Goal: Task Accomplishment & Management: Manage account settings

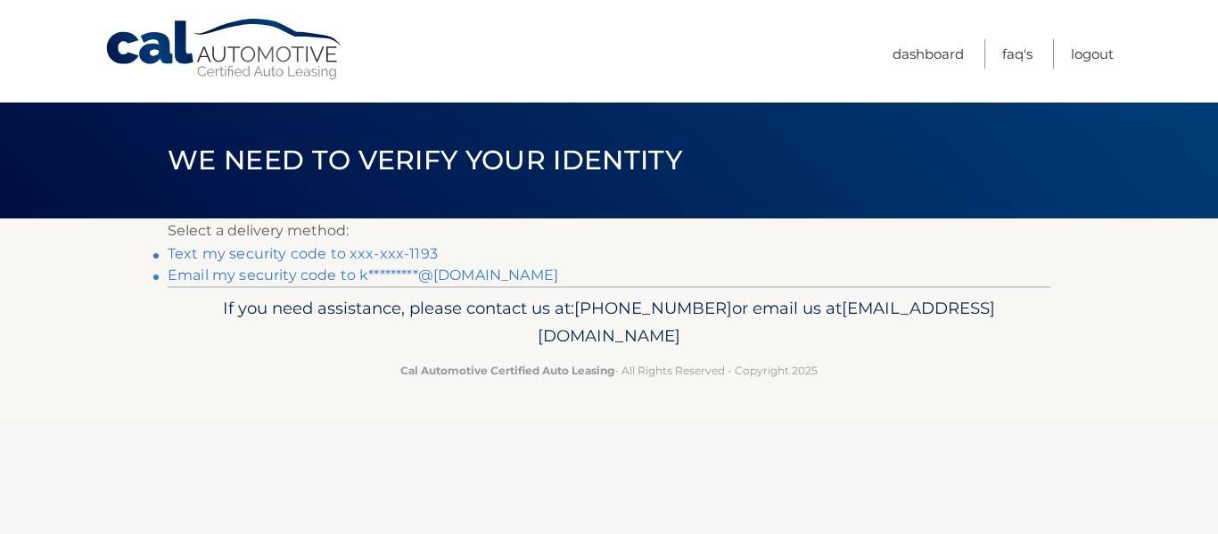
click at [282, 262] on link "Text my security code to xxx-xxx-1193" at bounding box center [303, 253] width 270 height 17
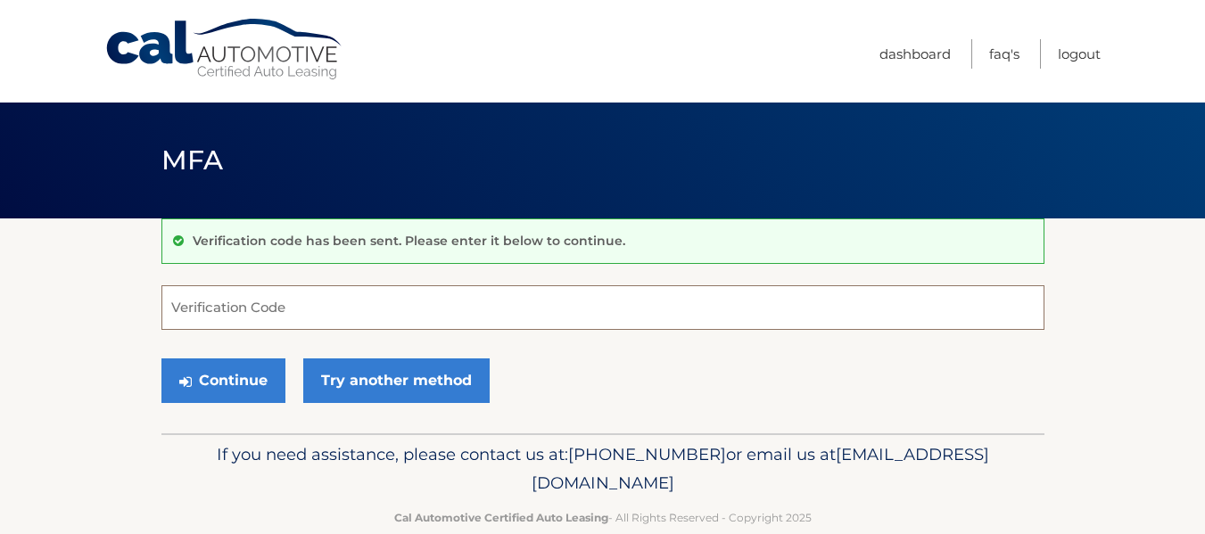
click at [186, 308] on input "Verification Code" at bounding box center [602, 307] width 883 height 45
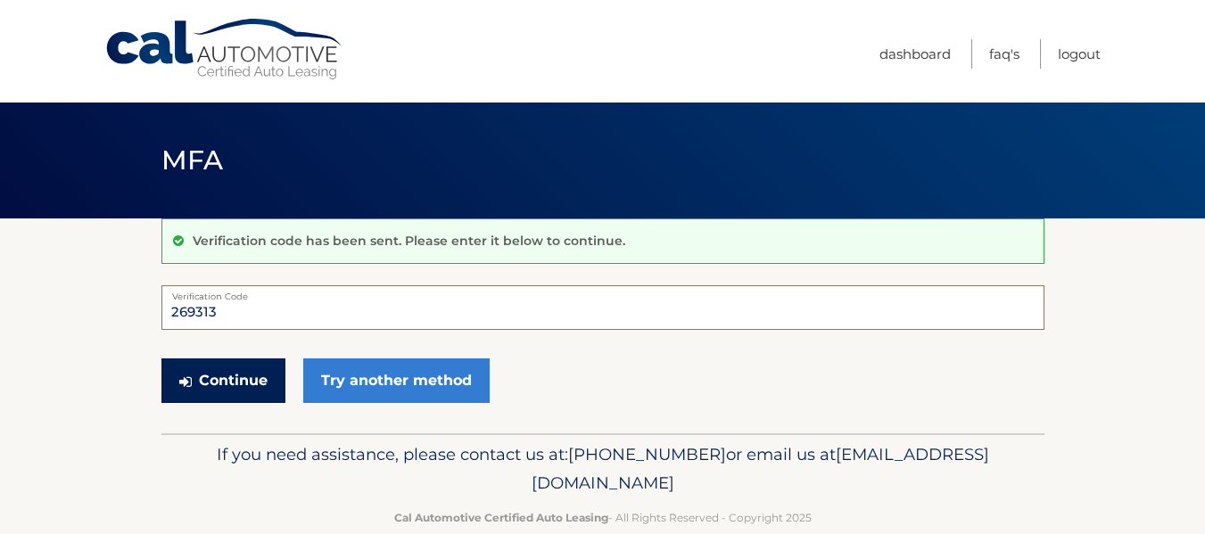
type input "269313"
click at [246, 394] on button "Continue" at bounding box center [223, 381] width 124 height 45
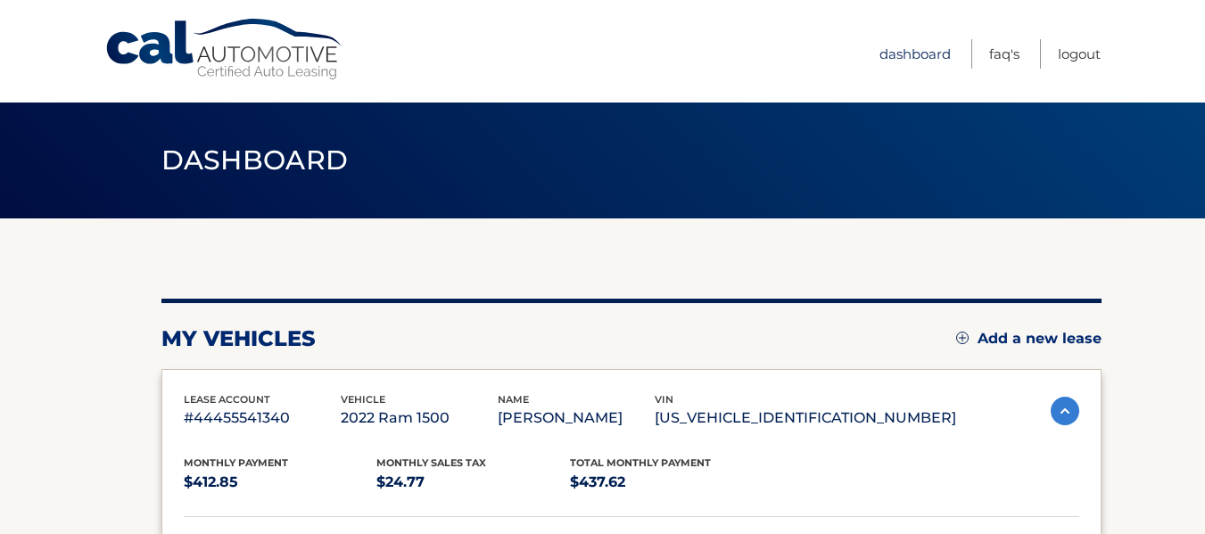
click at [879, 54] on link "Dashboard" at bounding box center [914, 53] width 71 height 29
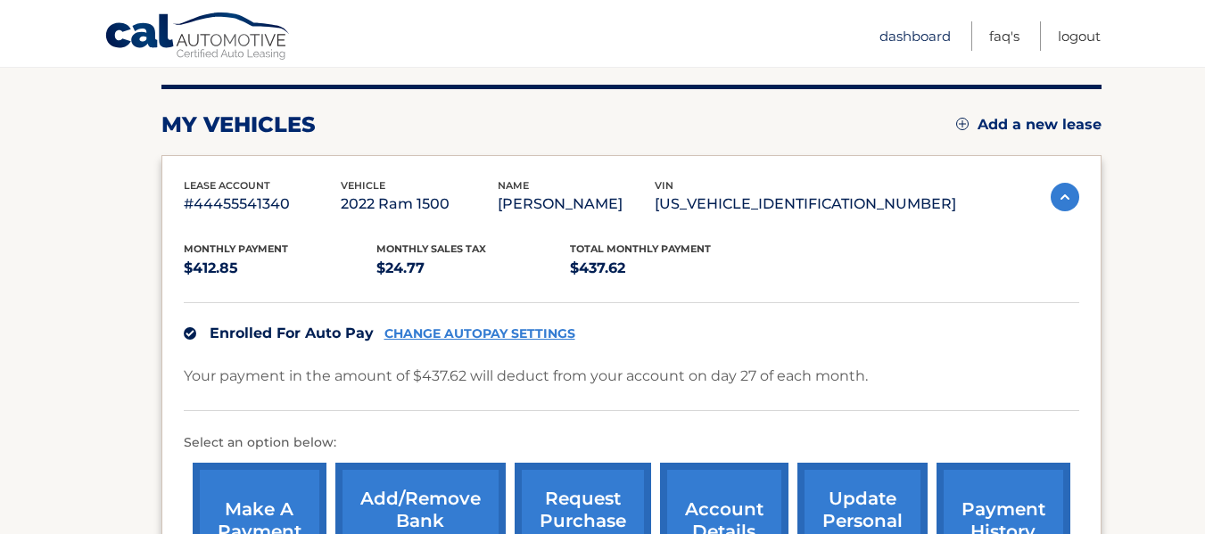
scroll to position [357, 0]
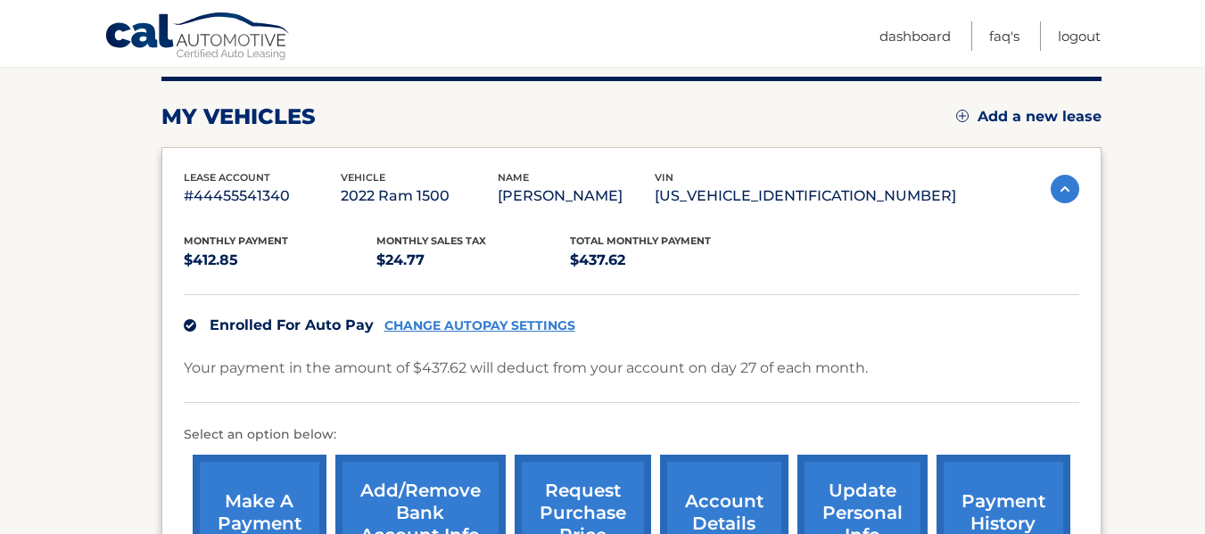
scroll to position [223, 0]
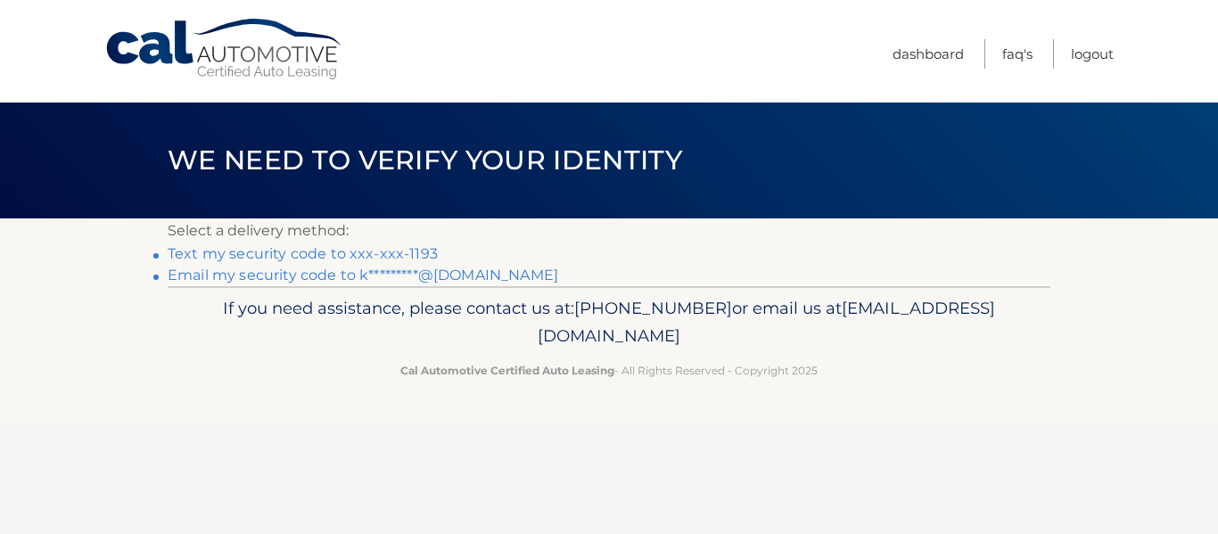
click at [322, 284] on link "Email my security code to k*********@gmail.com" at bounding box center [363, 275] width 391 height 17
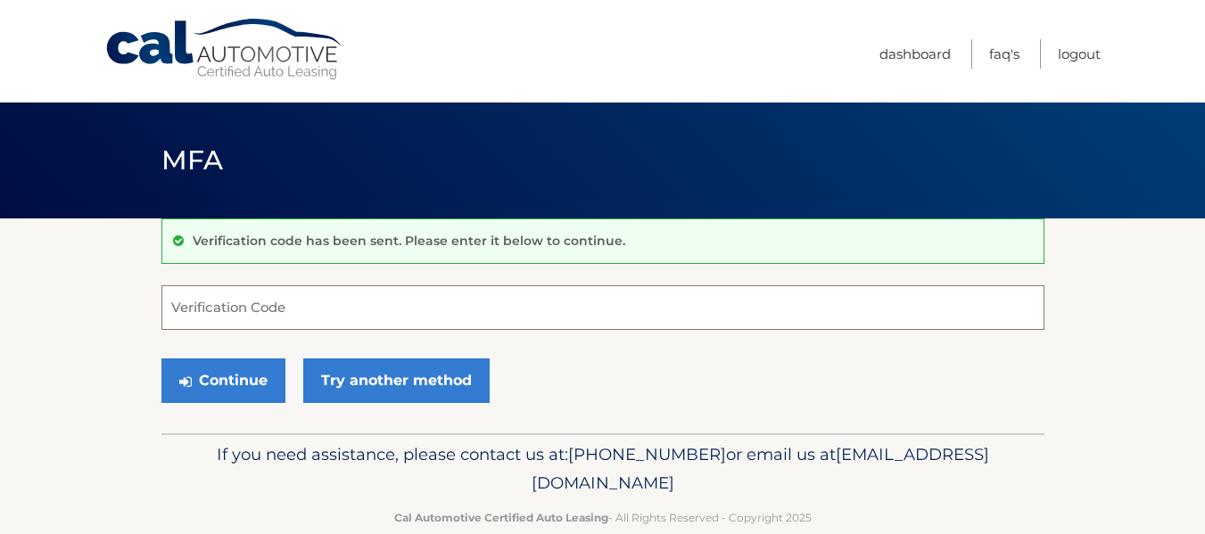
click at [238, 319] on input "Verification Code" at bounding box center [602, 307] width 883 height 45
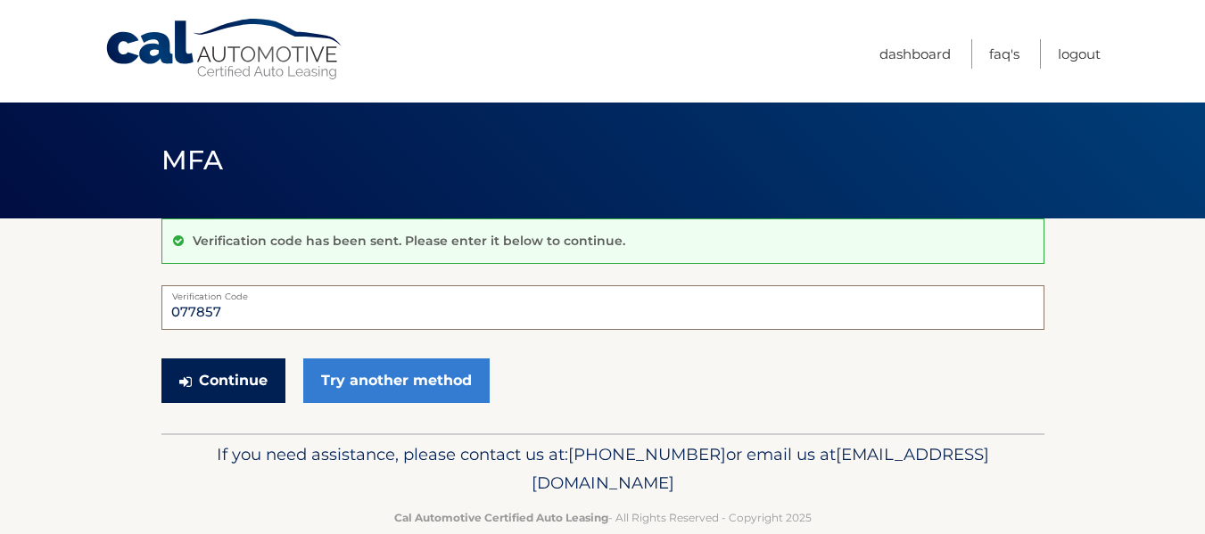
type input "077857"
click at [208, 396] on button "Continue" at bounding box center [223, 381] width 124 height 45
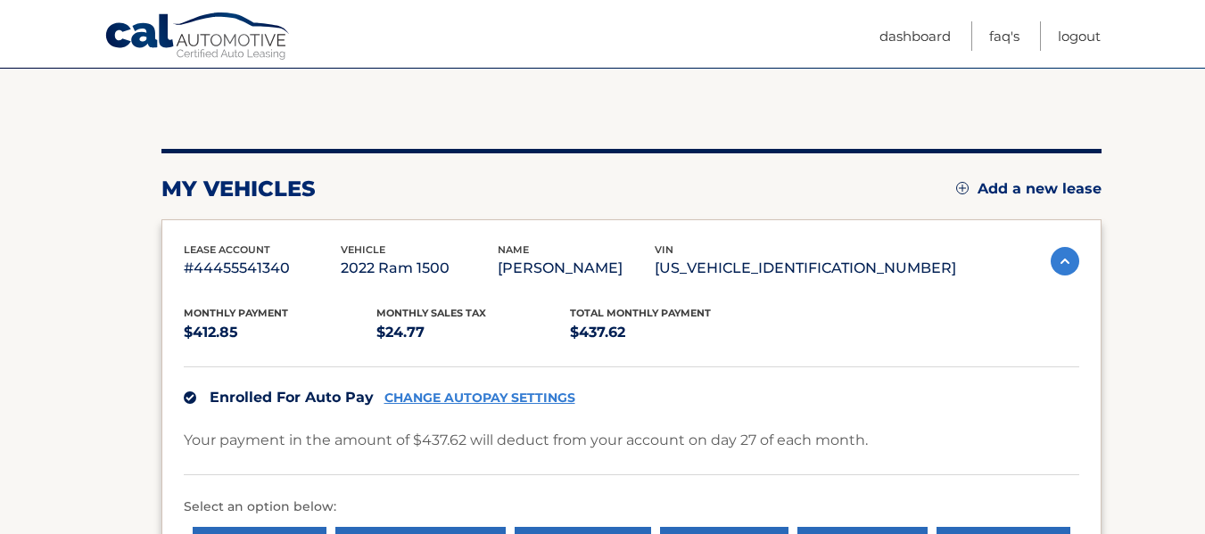
scroll to position [178, 0]
